Goal: Register for event/course

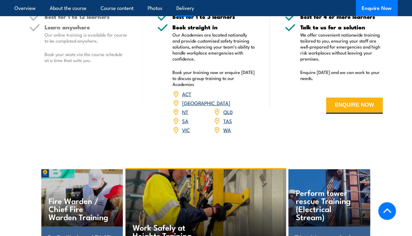
scroll to position [776, 0]
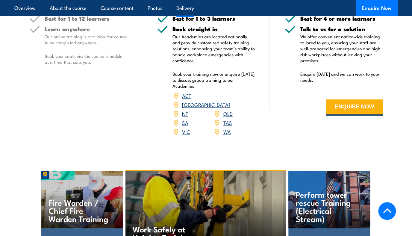
click at [185, 110] on link "NT" at bounding box center [185, 113] width 6 height 7
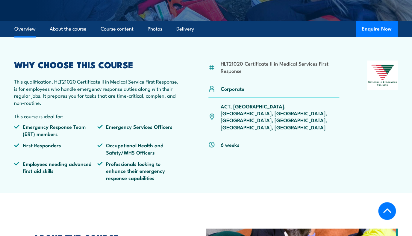
scroll to position [160, 0]
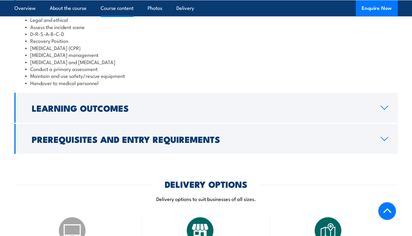
scroll to position [518, 0]
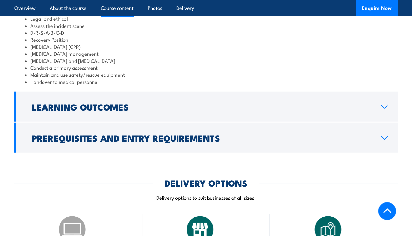
click at [204, 142] on h2 "Prerequisites and Entry Requirements" at bounding box center [201, 138] width 339 height 8
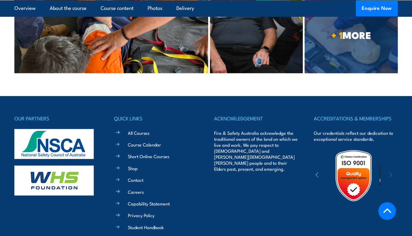
scroll to position [1309, 0]
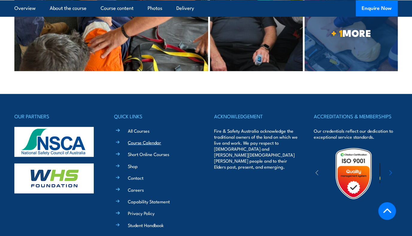
click at [148, 139] on link "Course Calendar" at bounding box center [144, 142] width 33 height 6
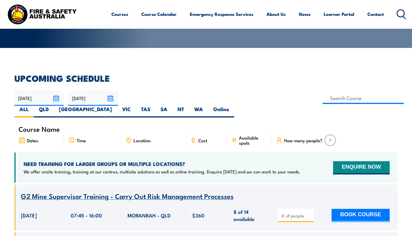
scroll to position [110, 0]
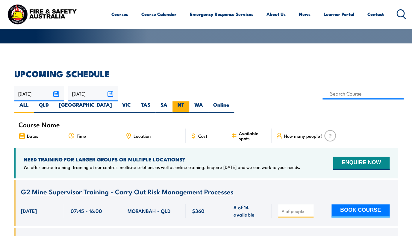
click at [189, 101] on label "NT" at bounding box center [180, 107] width 17 height 12
click at [188, 101] on input "NT" at bounding box center [186, 103] width 4 height 4
radio input "true"
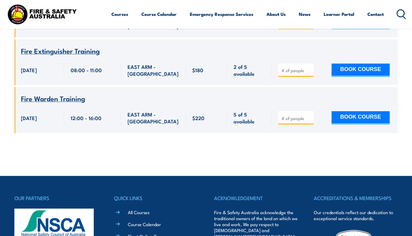
scroll to position [1824, 0]
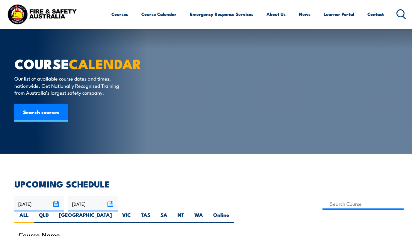
scroll to position [110, 0]
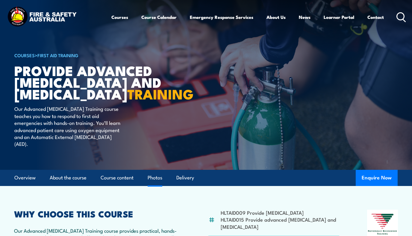
scroll to position [1248, 0]
